Goal: Task Accomplishment & Management: Use online tool/utility

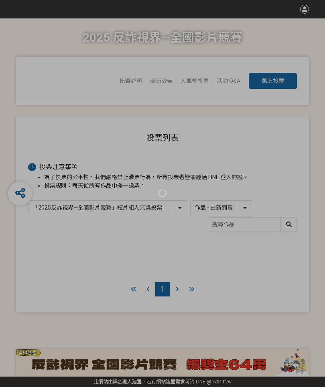
select select "13146"
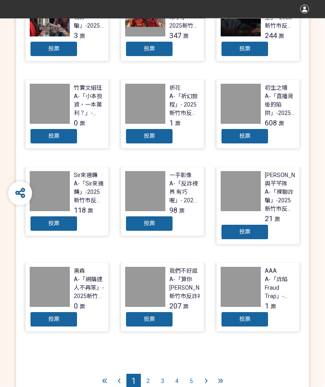
scroll to position [267, 0]
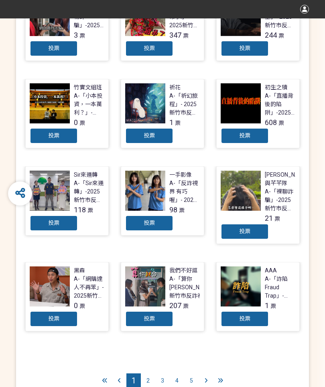
click at [149, 381] on span "2" at bounding box center [147, 381] width 3 height 6
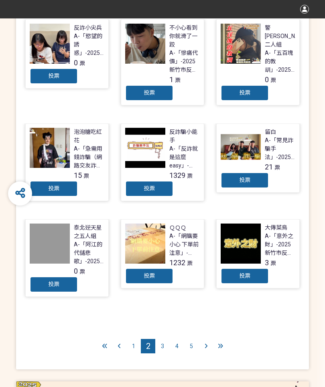
scroll to position [340, 0]
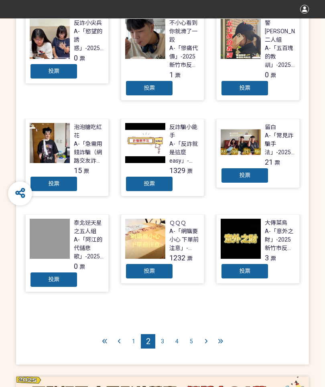
click at [160, 341] on div "3" at bounding box center [162, 342] width 14 height 14
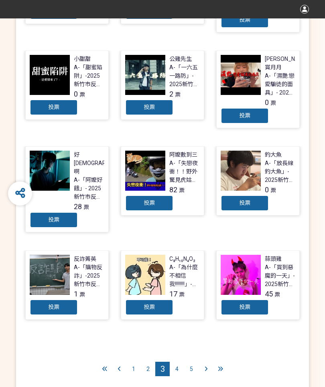
scroll to position [314, 0]
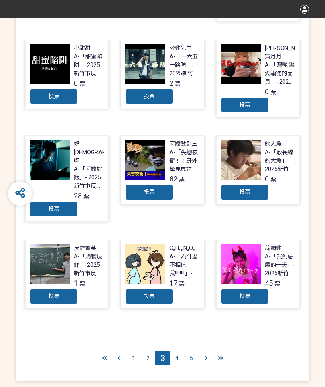
click at [176, 355] on span "4" at bounding box center [176, 358] width 3 height 6
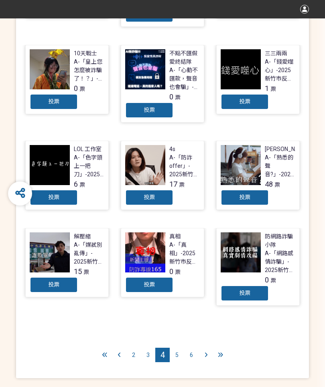
scroll to position [323, 0]
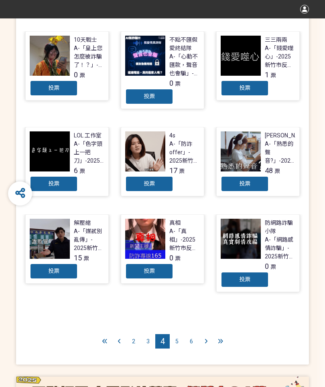
click at [178, 342] on div "5" at bounding box center [177, 342] width 14 height 14
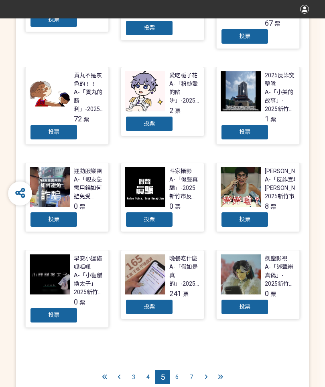
scroll to position [317, 0]
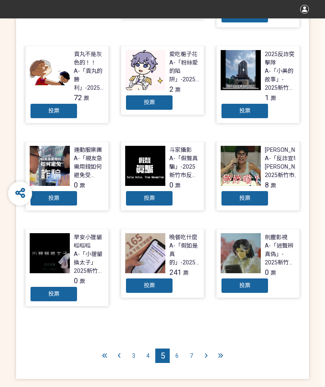
click at [178, 353] on span "6" at bounding box center [176, 356] width 3 height 6
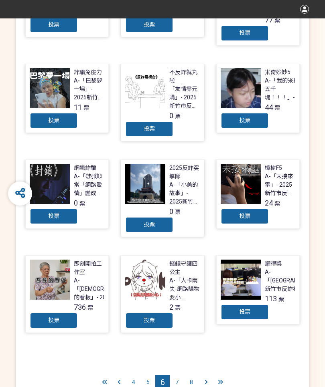
scroll to position [293, 0]
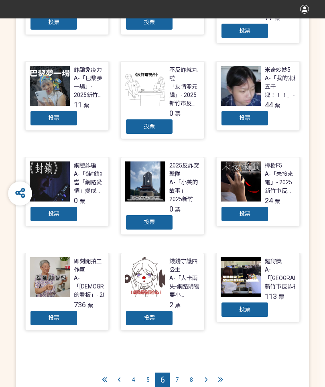
click at [173, 378] on div "7" at bounding box center [177, 380] width 14 height 14
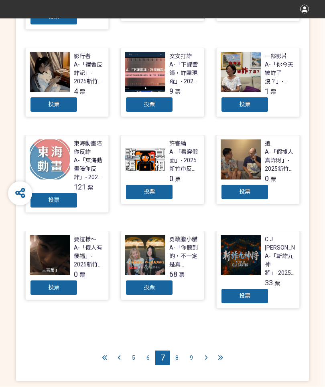
click at [174, 351] on div "8" at bounding box center [177, 358] width 14 height 14
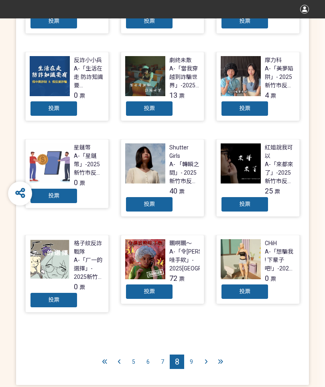
scroll to position [314, 0]
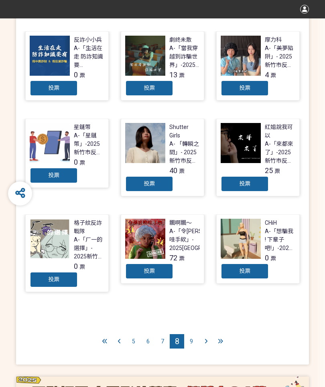
click at [109, 339] on div at bounding box center [104, 342] width 14 height 14
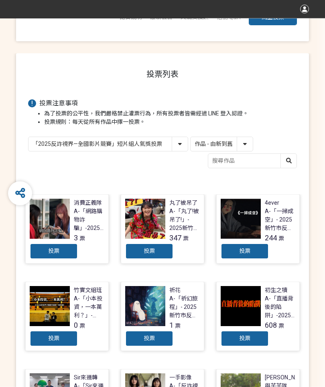
scroll to position [65, 0]
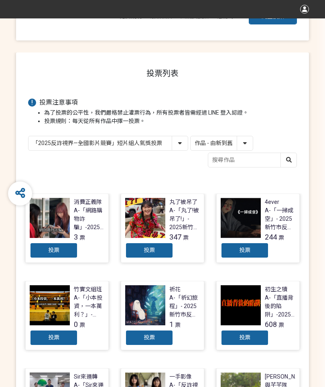
click at [244, 338] on span "投票" at bounding box center [244, 338] width 11 height 6
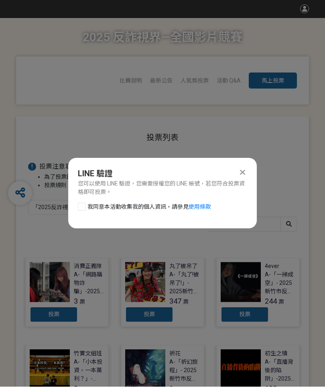
click at [85, 205] on div at bounding box center [82, 207] width 8 height 8
checkbox input "true"
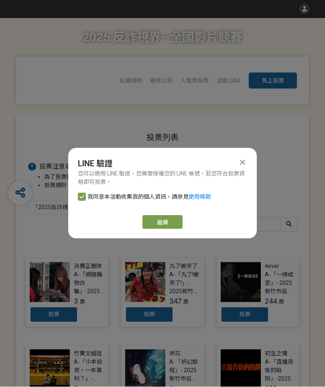
click at [171, 222] on button "繼續" at bounding box center [162, 223] width 40 height 14
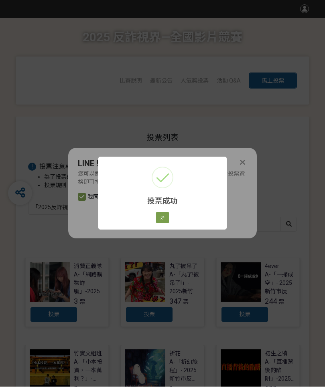
click at [164, 215] on button "好" at bounding box center [162, 218] width 13 height 11
